Goal: Task Accomplishment & Management: Manage account settings

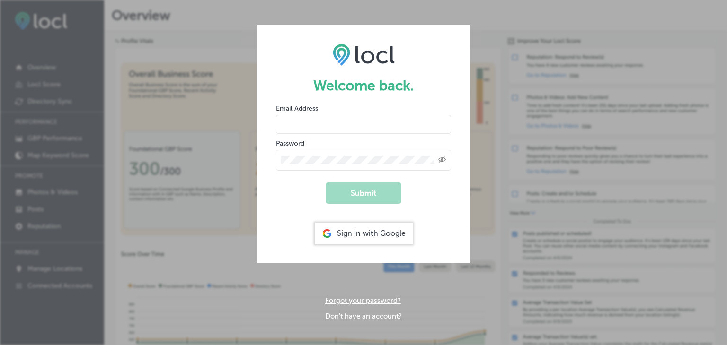
type input "[PERSON_NAME][EMAIL_ADDRESS][DOMAIN_NAME]"
click at [359, 193] on button "Submit" at bounding box center [364, 193] width 76 height 21
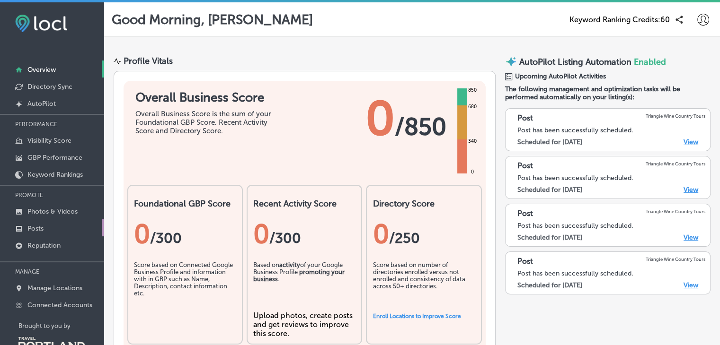
click at [30, 226] on p "Posts" at bounding box center [35, 229] width 16 height 8
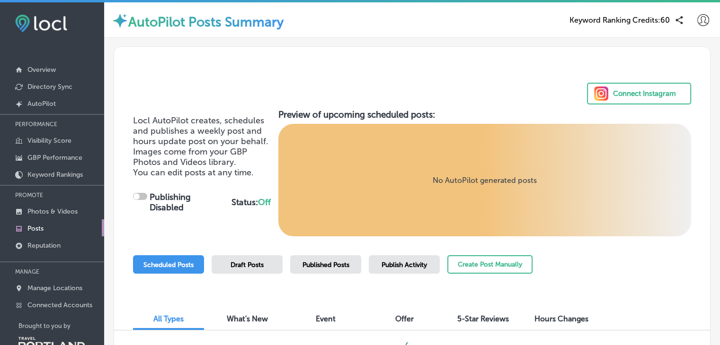
checkbox input "true"
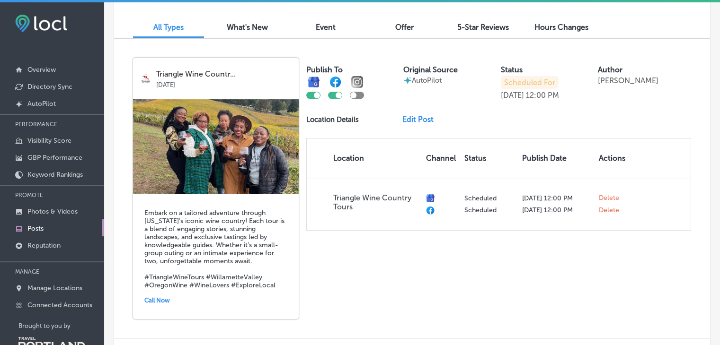
scroll to position [291, 0]
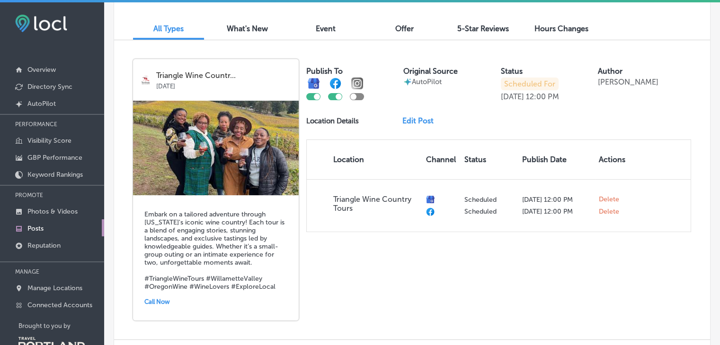
click at [415, 122] on link "Edit Post" at bounding box center [421, 120] width 39 height 9
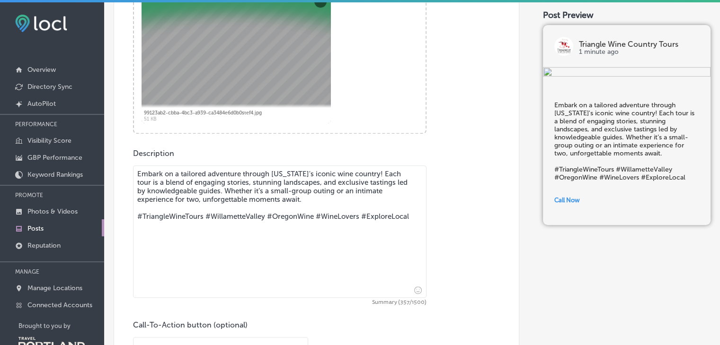
scroll to position [357, 0]
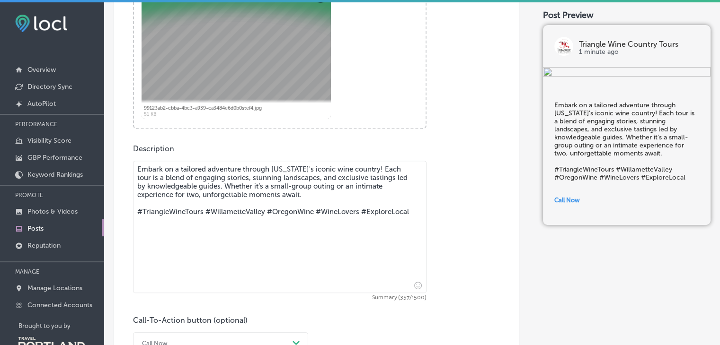
click at [339, 190] on textarea "Embark on a tailored adventure through [US_STATE]'s iconic wine country! Each t…" at bounding box center [279, 227] width 293 height 133
click at [318, 199] on textarea "Embark on a tailored adventure through [US_STATE]'s iconic wine country! Each t…" at bounding box center [279, 227] width 293 height 133
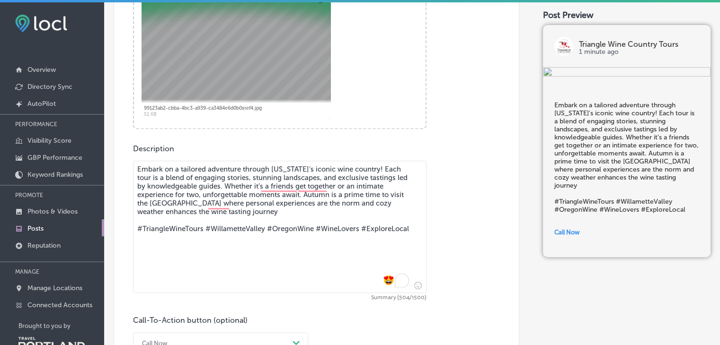
click at [181, 216] on textarea "Embark on a tailored adventure through [US_STATE]'s iconic wine country! Each t…" at bounding box center [279, 227] width 293 height 133
click at [265, 216] on textarea "Embark on a tailored adventure through [US_STATE]'s iconic wine country! Each t…" at bounding box center [279, 227] width 293 height 133
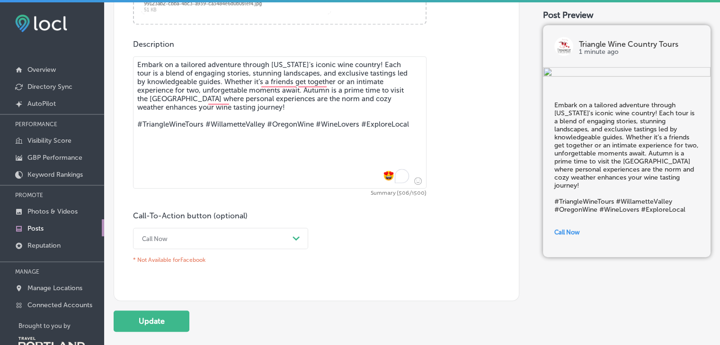
scroll to position [505, 0]
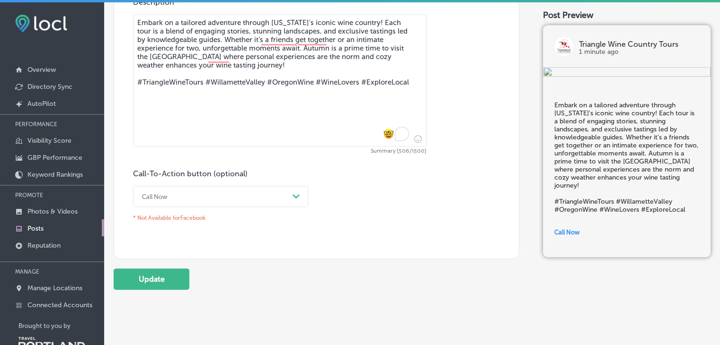
type textarea "Embark on a tailored adventure through [US_STATE]'s iconic wine country! Each t…"
click at [218, 194] on div "Call Now" at bounding box center [212, 196] width 151 height 15
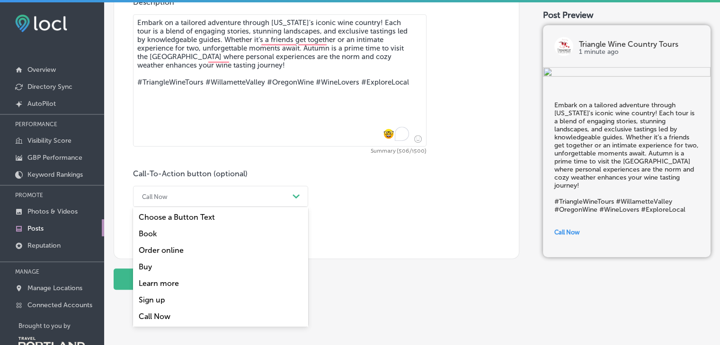
click at [152, 228] on div "Book" at bounding box center [220, 234] width 175 height 17
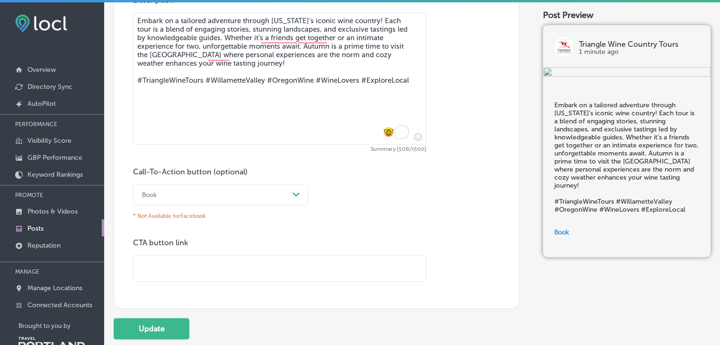
click at [172, 283] on div "Post content Select location(s) This field is uneditable once its been posted t…" at bounding box center [317, 0] width 406 height 619
click at [167, 275] on input "text" at bounding box center [279, 269] width 292 height 26
click at [223, 271] on input "text" at bounding box center [279, 269] width 292 height 26
paste input "[URL][DOMAIN_NAME]"
type input "[URL][DOMAIN_NAME]"
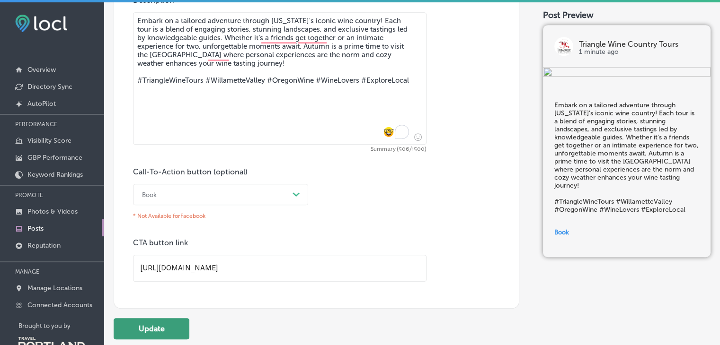
click at [155, 333] on button "Update" at bounding box center [152, 328] width 76 height 21
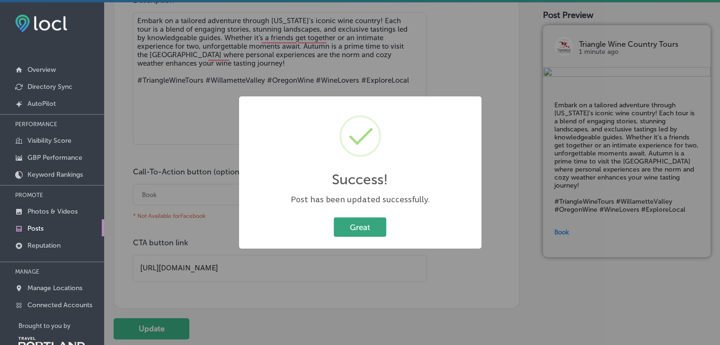
click at [371, 232] on button "Great" at bounding box center [360, 227] width 53 height 19
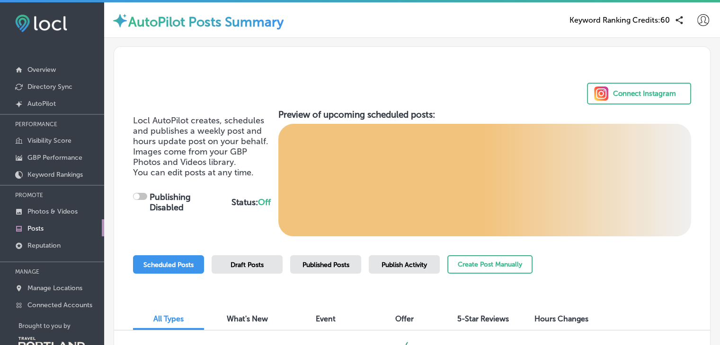
checkbox input "true"
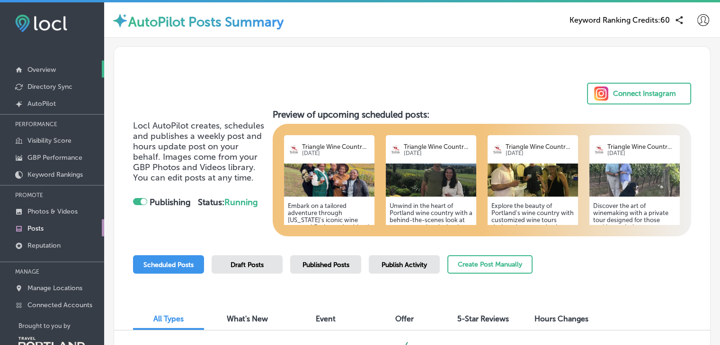
click at [42, 69] on p "Overview" at bounding box center [41, 70] width 28 height 8
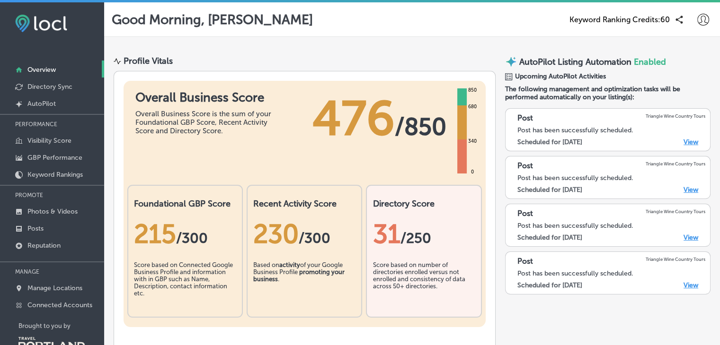
click at [409, 275] on div "Score based on number of directories enrolled versus not enrolled and consisten…" at bounding box center [423, 285] width 102 height 47
click at [387, 219] on div "31 /250" at bounding box center [423, 234] width 102 height 31
click at [50, 85] on p "Directory Sync" at bounding box center [49, 87] width 45 height 8
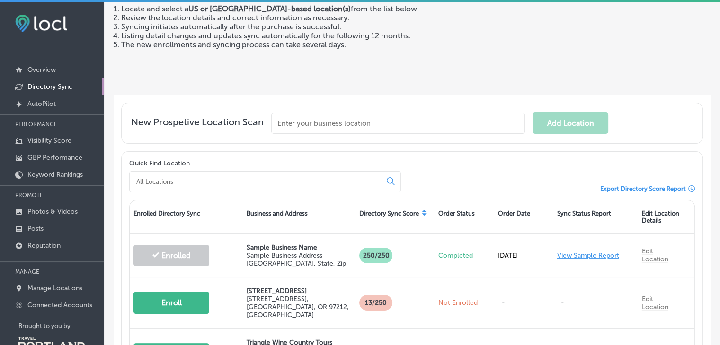
scroll to position [187, 0]
